Goal: Task Accomplishment & Management: Use online tool/utility

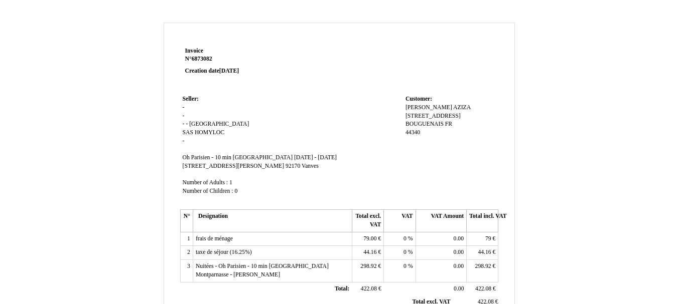
click at [513, 20] on div "Invoice N° 6873082 Creation date [DATE] Seller: - - - - [GEOGRAPHIC_DATA] SAS H…" at bounding box center [339, 300] width 678 height 575
click at [510, 19] on div "Invoice N° 6873082 Creation date [DATE] Seller: - - - - [GEOGRAPHIC_DATA] SAS H…" at bounding box center [339, 300] width 678 height 575
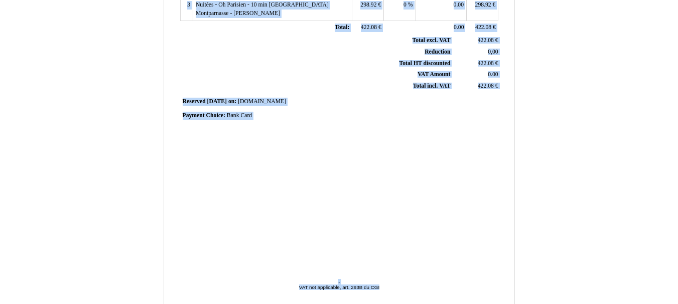
scroll to position [285, 0]
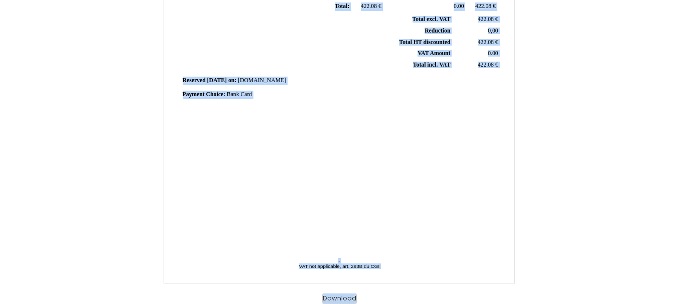
drag, startPoint x: 185, startPoint y: 53, endPoint x: 515, endPoint y: 303, distance: 414.2
click at [515, 303] on div "Invoice N° 6873082 Creation date [DATE] Seller: - - - - [GEOGRAPHIC_DATA] SAS H…" at bounding box center [339, 22] width 587 height 564
click at [547, 230] on div "Invoice N° 6873082 Creation date [DATE] Seller: - - - - [GEOGRAPHIC_DATA] SAS H…" at bounding box center [339, 22] width 587 height 564
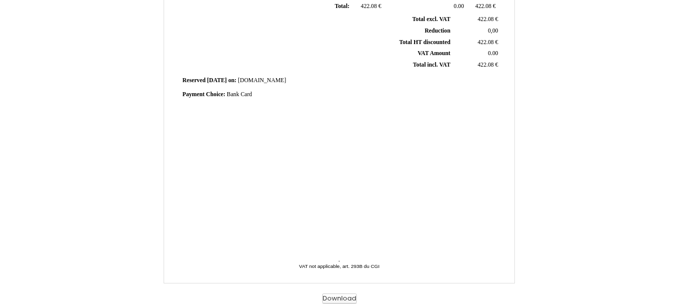
click at [336, 300] on button "Download" at bounding box center [339, 299] width 35 height 11
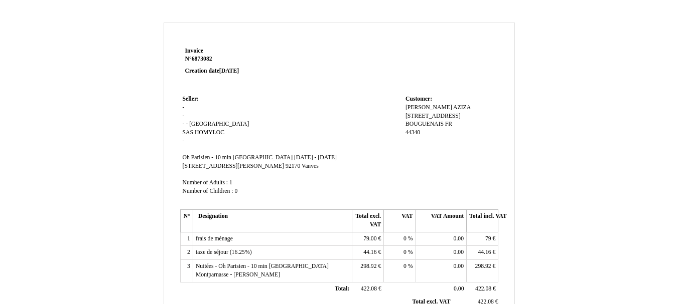
drag, startPoint x: 0, startPoint y: 0, endPoint x: 570, endPoint y: 198, distance: 603.2
click at [570, 198] on div "Invoice N° 6873082 Creation date [DATE] Seller: - - - - [GEOGRAPHIC_DATA] SAS H…" at bounding box center [339, 305] width 587 height 564
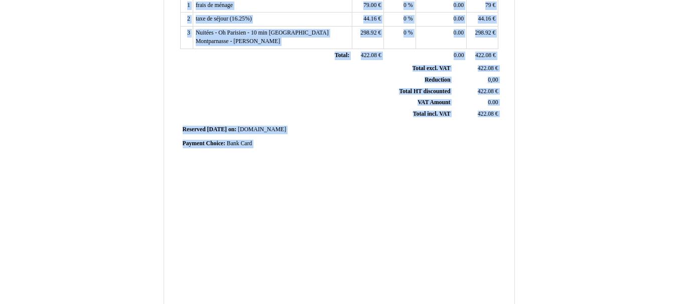
scroll to position [285, 0]
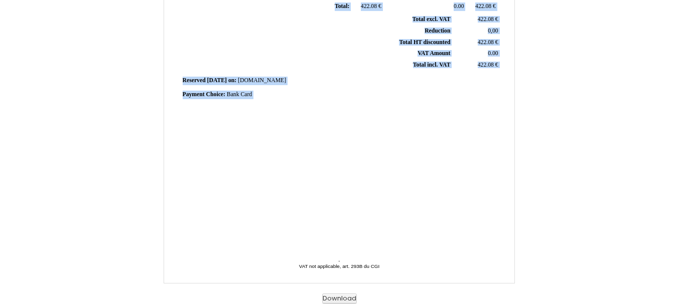
drag, startPoint x: 185, startPoint y: 53, endPoint x: 469, endPoint y: 157, distance: 302.9
copy div "Loremip D° 8782760 Sitametc adip 91 Elitsed 3840 Doeius: - - - - Tempor INC UTL…"
